Goal: Find specific page/section: Find specific page/section

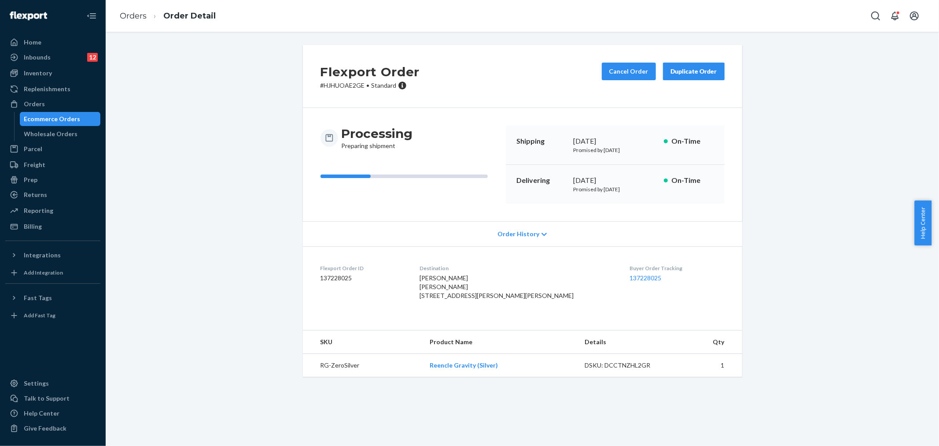
click at [512, 25] on div "Orders Order Detail" at bounding box center [522, 16] width 833 height 32
click at [483, 67] on div "Flexport Order # HJHUOAE2GE • Standard Cancel Order Duplicate Order" at bounding box center [522, 76] width 439 height 63
click at [523, 85] on div "Flexport Order # HJHUOAE2GE • Standard Cancel Order Duplicate Order" at bounding box center [522, 76] width 439 height 63
click at [875, 22] on button "Open Search Box" at bounding box center [876, 16] width 18 height 18
click at [796, 19] on input "Search Input" at bounding box center [832, 15] width 72 height 11
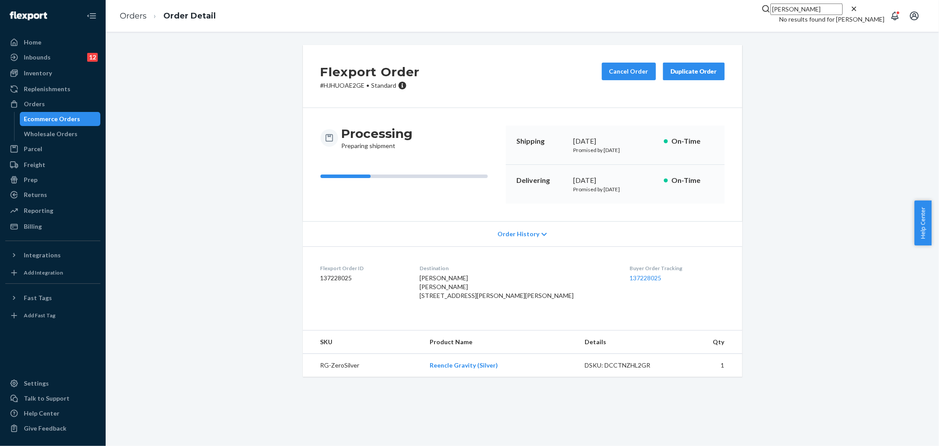
type input "[PERSON_NAME]"
click at [44, 68] on div "Inventory" at bounding box center [52, 73] width 93 height 12
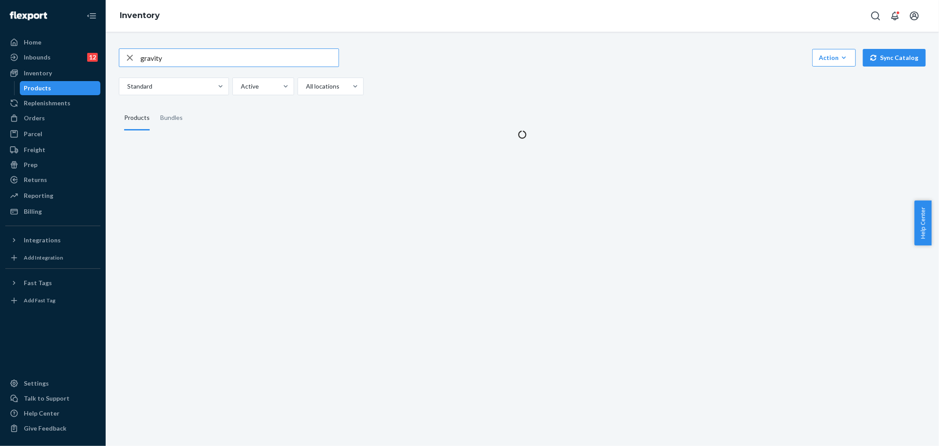
click at [227, 57] on input "gravity" at bounding box center [239, 58] width 198 height 18
click at [219, 58] on input "gravity" at bounding box center [239, 58] width 198 height 18
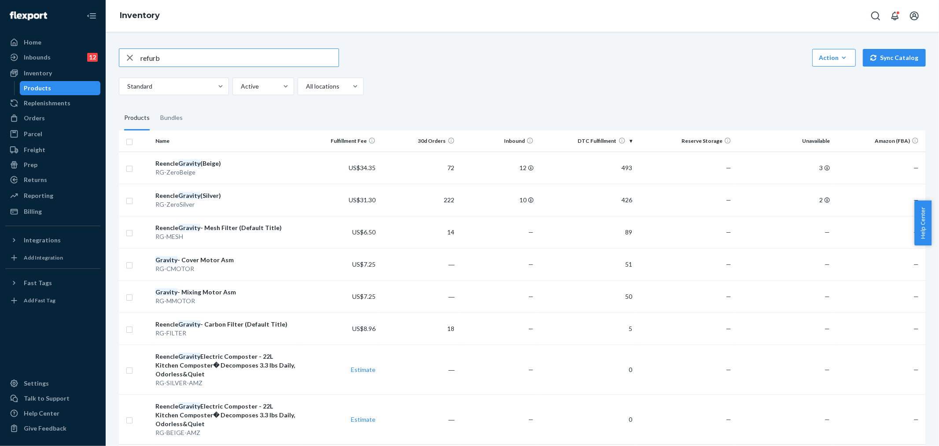
type input "refurb"
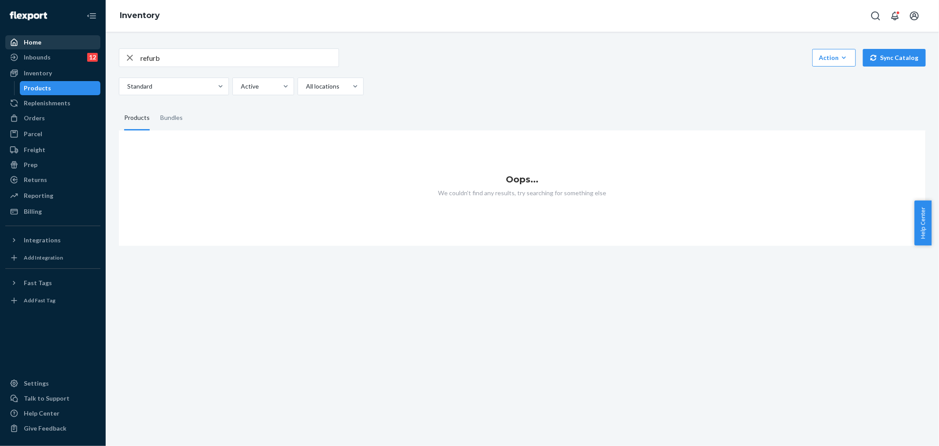
click at [58, 46] on div "Home" at bounding box center [52, 42] width 93 height 12
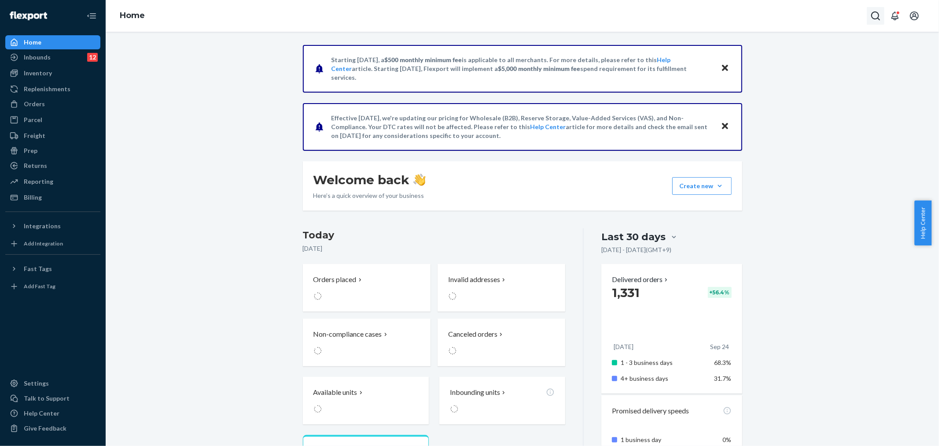
click at [873, 18] on icon "Open Search Box" at bounding box center [875, 15] width 9 height 9
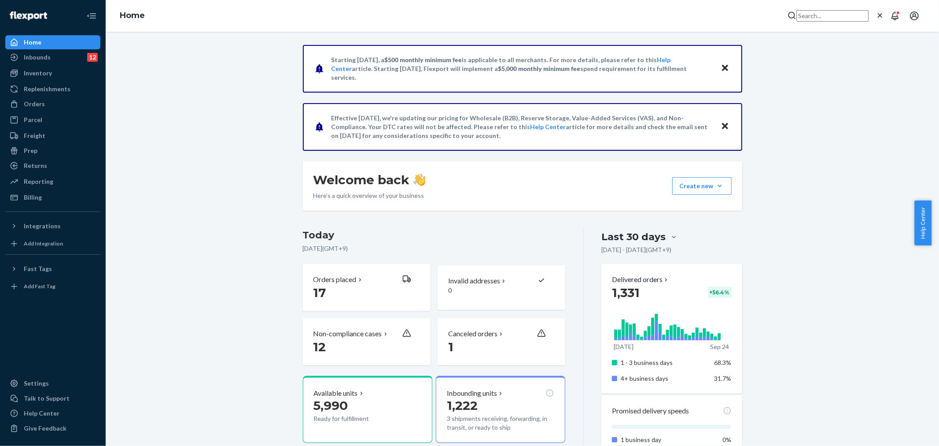
click at [852, 20] on div at bounding box center [836, 15] width 97 height 11
click at [838, 13] on input "Search Input" at bounding box center [832, 15] width 72 height 11
paste input "[PERSON_NAME]"
type input "[PERSON_NAME]"
click at [812, 22] on p "[PERSON_NAME]" at bounding box center [822, 18] width 125 height 9
